Goal: Check status: Check status

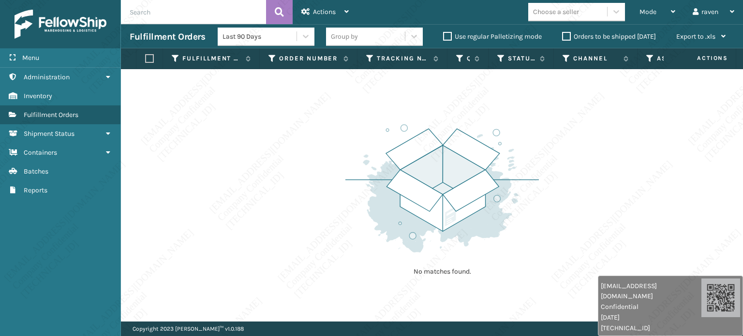
click at [472, 115] on div "No matches found." at bounding box center [441, 199] width 193 height 178
click at [649, 15] on span "Mode" at bounding box center [647, 12] width 17 height 8
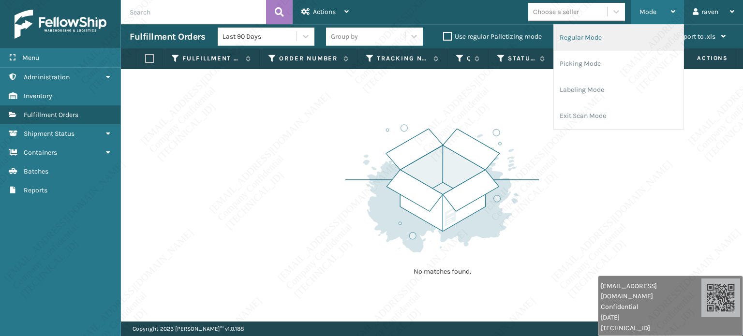
click at [616, 36] on li "Regular Mode" at bounding box center [619, 38] width 130 height 26
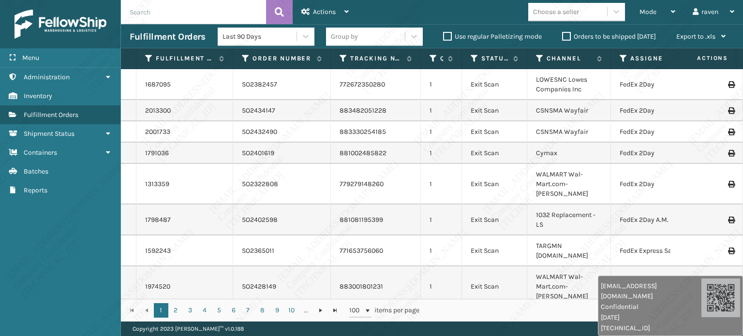
click at [174, 14] on input "text" at bounding box center [193, 12] width 145 height 24
paste input "SO2443242"
type input "SO2443242"
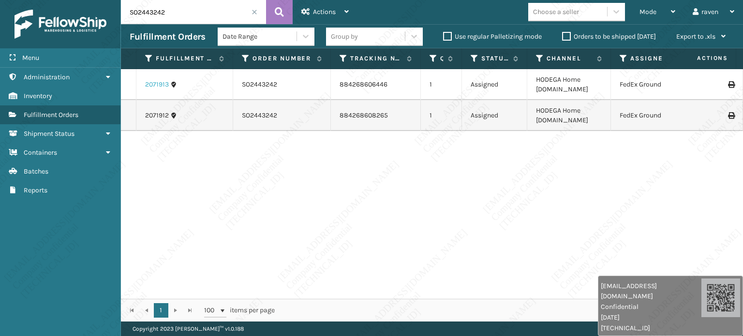
click at [158, 83] on link "2071913" at bounding box center [157, 85] width 24 height 10
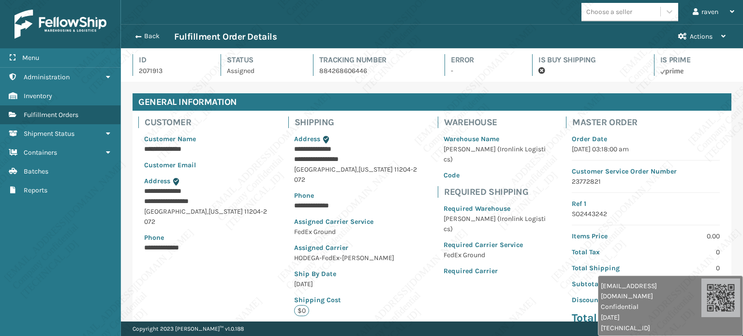
scroll to position [23, 621]
